Goal: Information Seeking & Learning: Learn about a topic

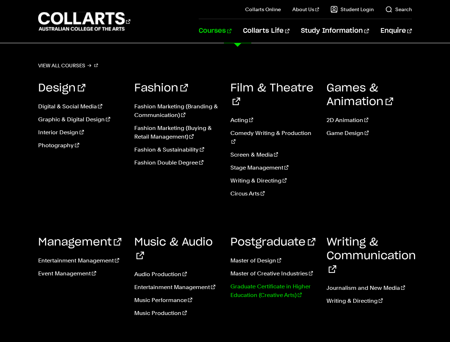
click at [247, 282] on link "Graduate Certificate in Higher Education (Creative Arts)" at bounding box center [272, 290] width 85 height 17
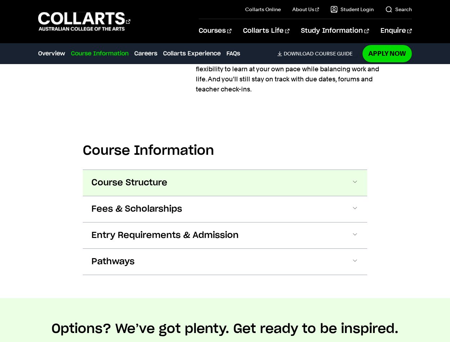
click at [181, 176] on button "Course Structure" at bounding box center [225, 183] width 284 height 26
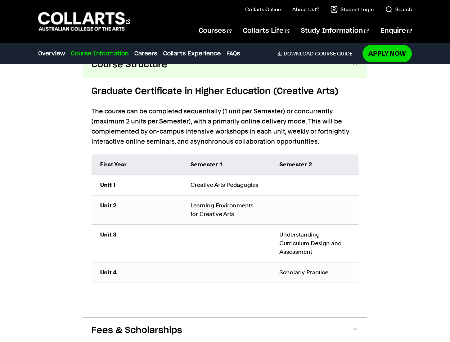
scroll to position [789, 0]
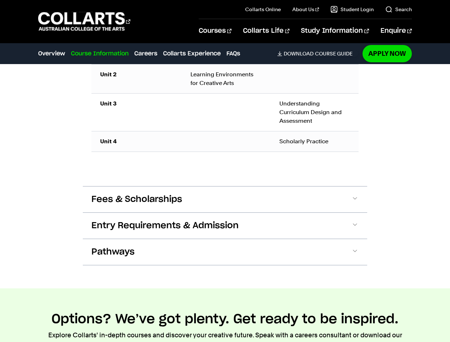
click at [170, 201] on span "Fees & Scholarships" at bounding box center [136, 200] width 91 height 12
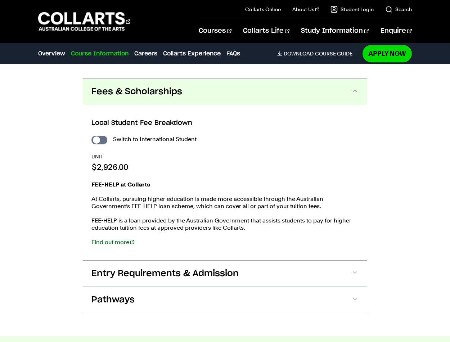
scroll to position [1018, 0]
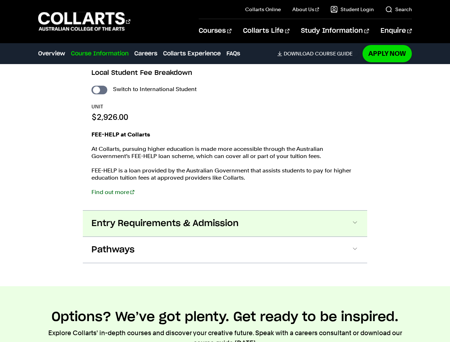
click at [173, 222] on span "Entry Requirements & Admission" at bounding box center [164, 224] width 147 height 12
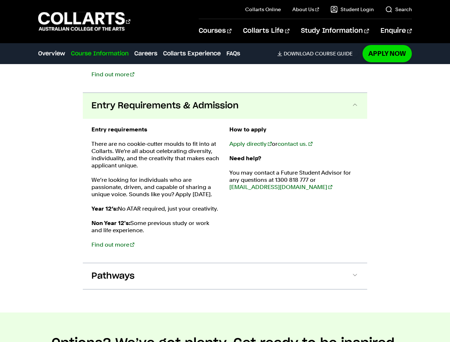
scroll to position [1200, 0]
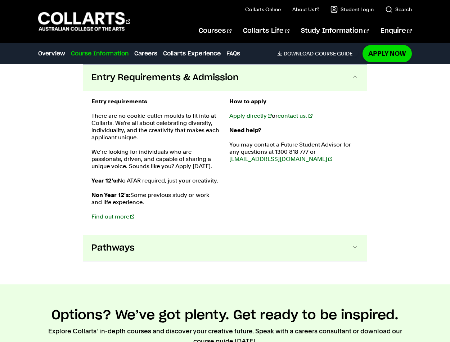
click at [171, 246] on button "Pathways" at bounding box center [225, 248] width 284 height 26
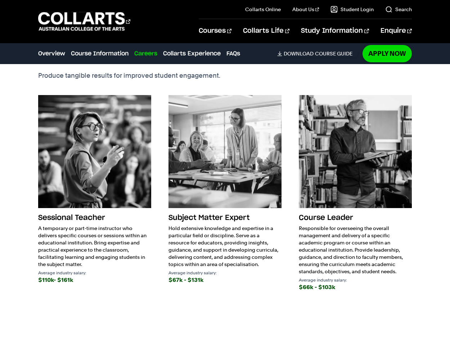
scroll to position [1766, 0]
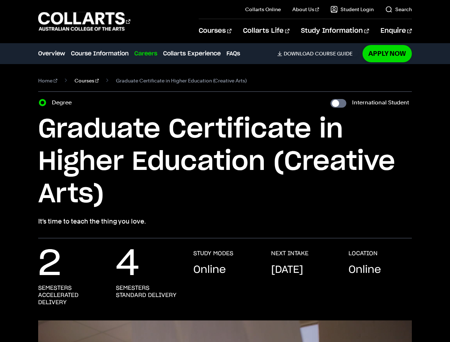
click at [80, 81] on link "Courses" at bounding box center [86, 81] width 24 height 10
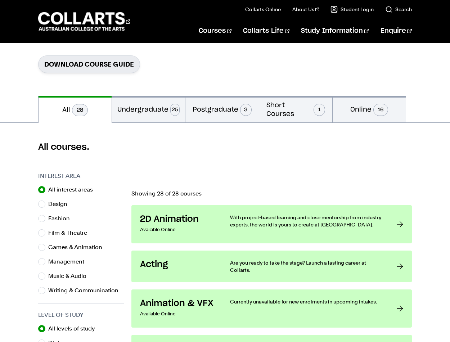
scroll to position [144, 0]
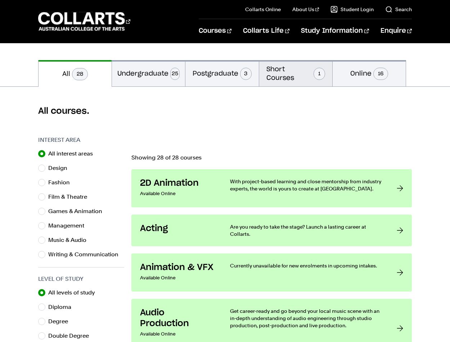
click at [287, 68] on button "Short Courses 1" at bounding box center [295, 73] width 73 height 26
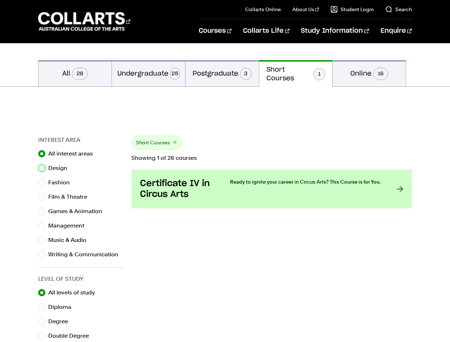
click at [42, 168] on input "Design" at bounding box center [41, 167] width 7 height 7
radio input "true"
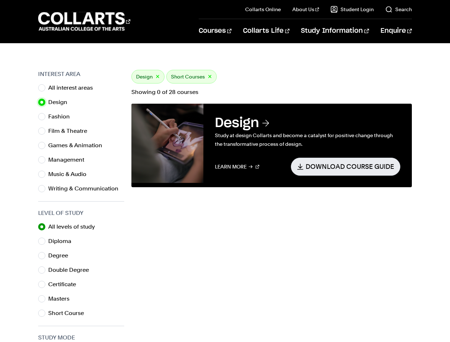
scroll to position [216, 0]
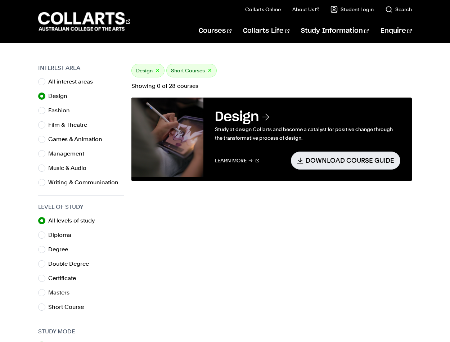
click at [208, 68] on button "×" at bounding box center [210, 71] width 4 height 8
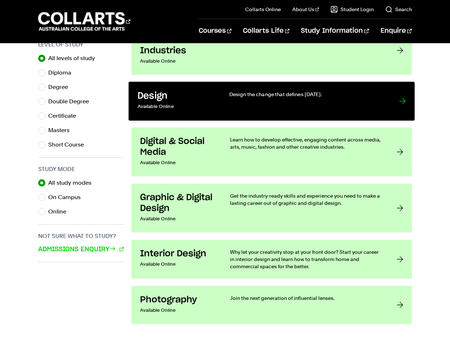
scroll to position [396, 0]
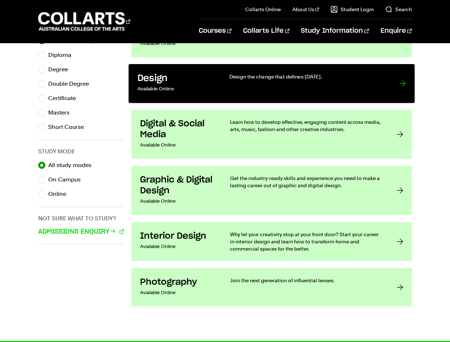
click at [229, 81] on div "Design the change that defines tomorrow." at bounding box center [306, 83] width 155 height 21
